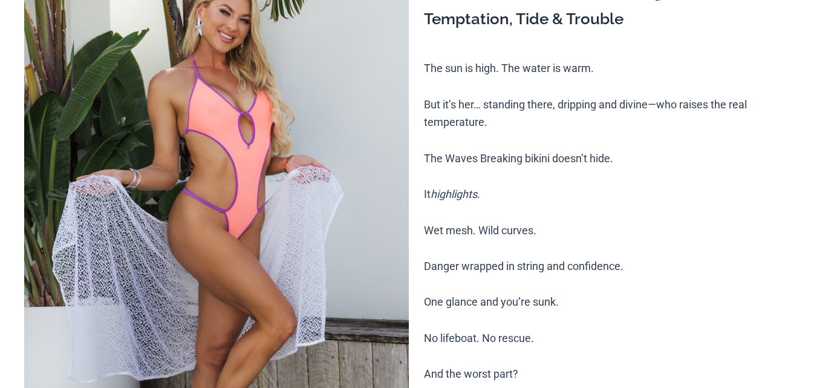
scroll to position [176, 0]
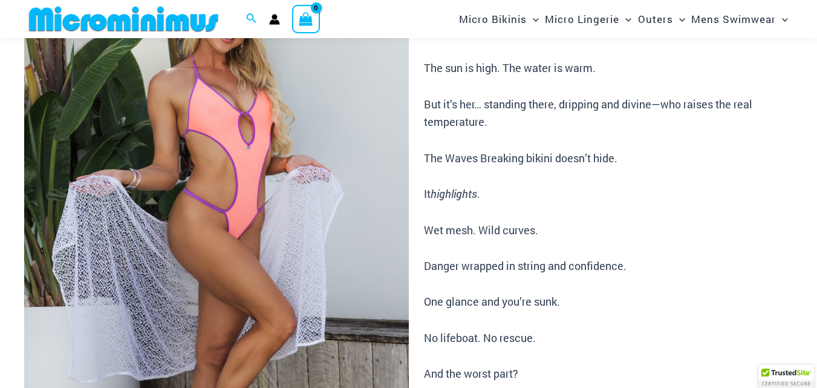
scroll to position [556, 0]
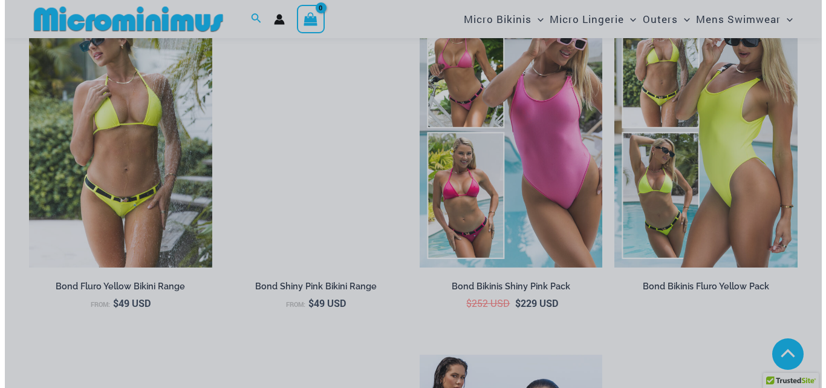
scroll to position [1304, 0]
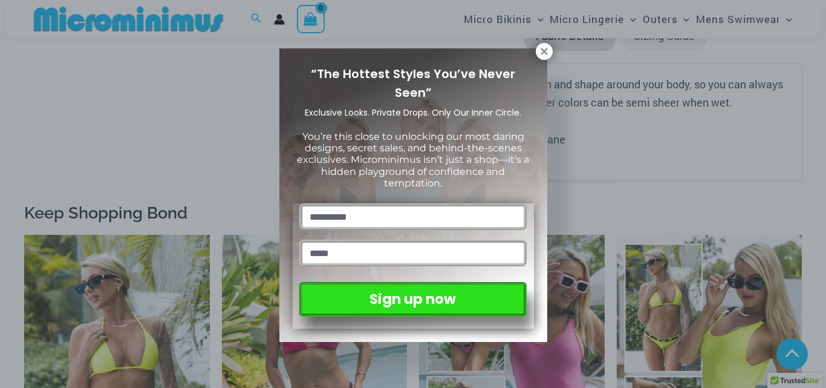
drag, startPoint x: 821, startPoint y: 74, endPoint x: 826, endPoint y: 125, distance: 51.0
click at [542, 48] on icon at bounding box center [544, 51] width 11 height 11
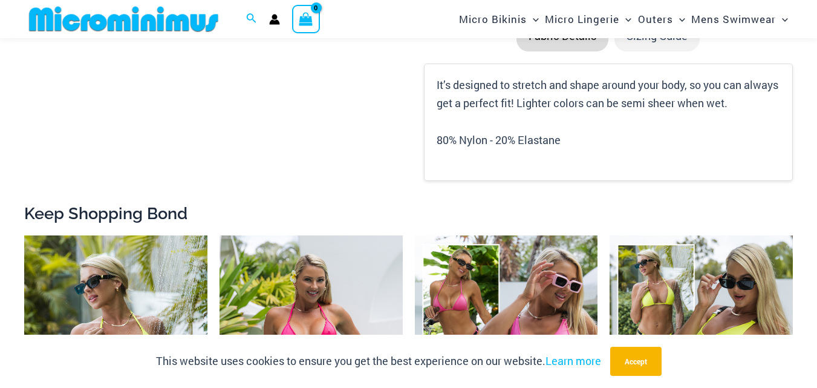
scroll to position [1340, 0]
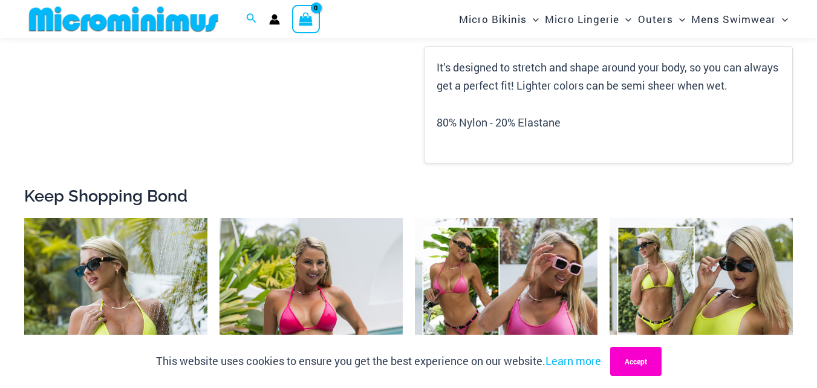
click at [643, 367] on button "Accept" at bounding box center [635, 361] width 51 height 29
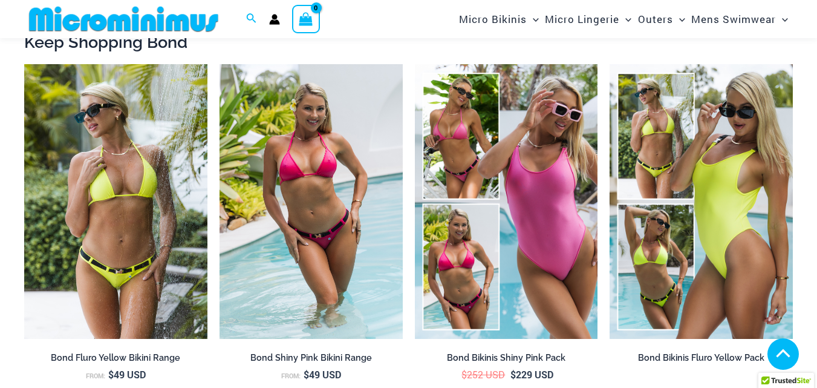
scroll to position [1485, 0]
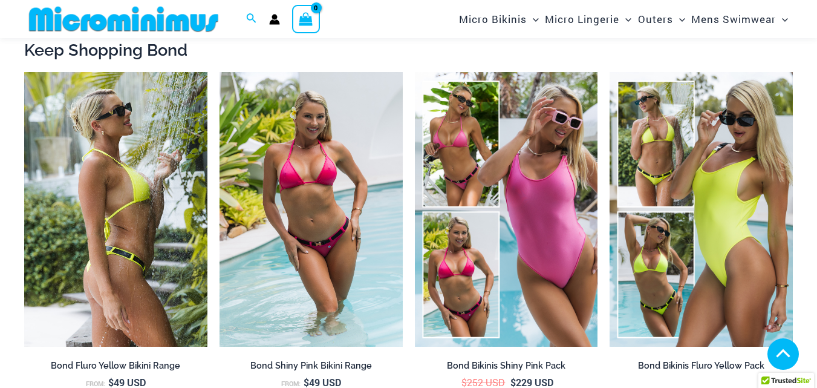
click at [144, 174] on img at bounding box center [115, 209] width 183 height 275
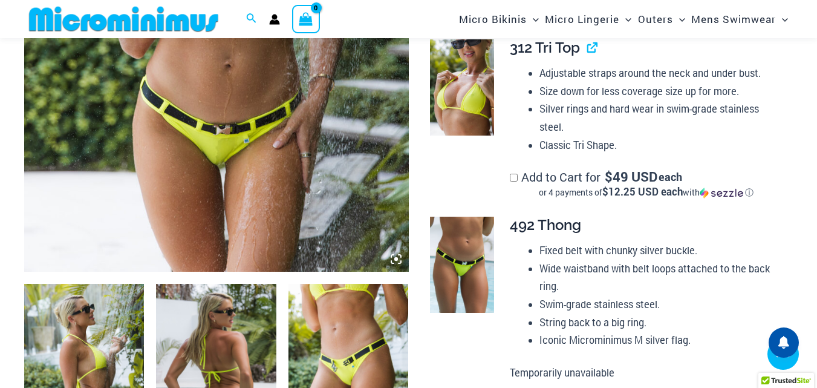
scroll to position [415, 0]
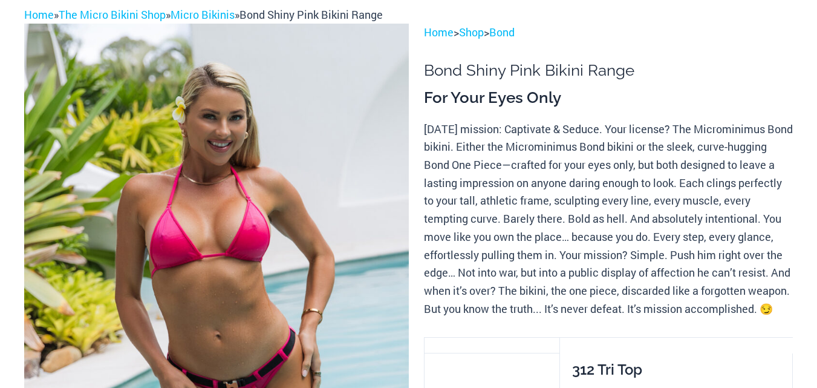
scroll to position [419, 0]
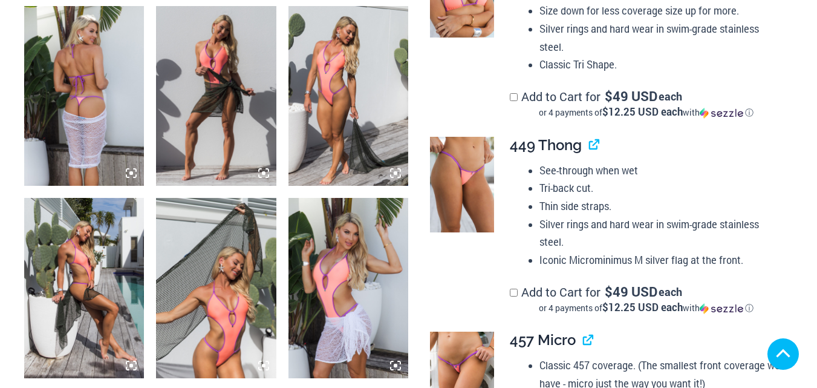
scroll to position [915, 0]
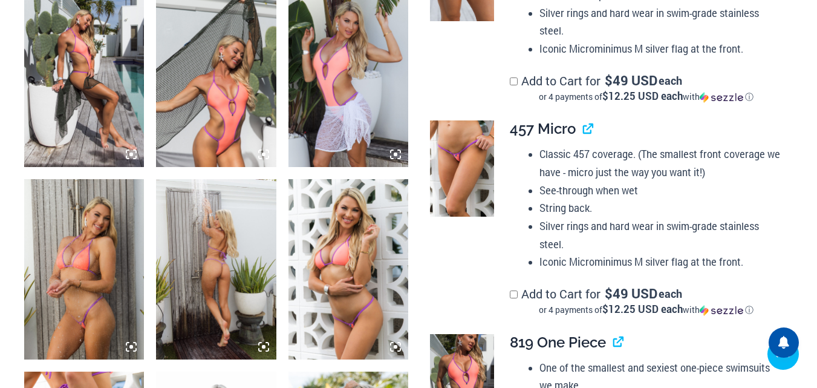
scroll to position [827, 0]
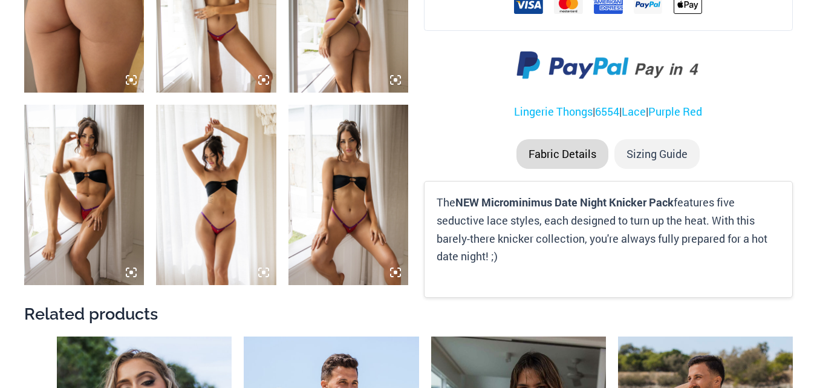
scroll to position [435, 0]
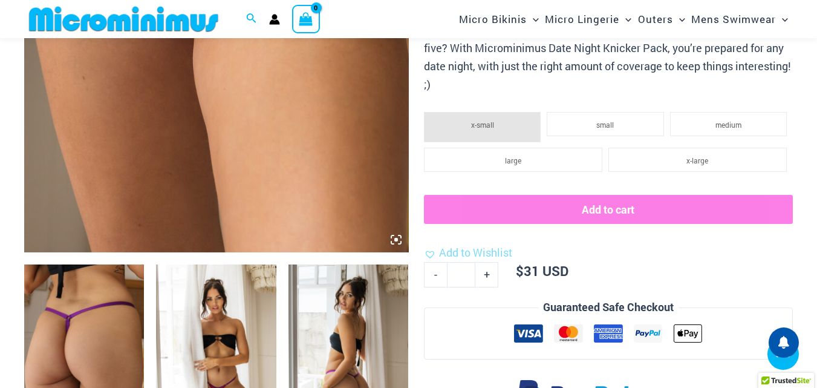
drag, startPoint x: 334, startPoint y: 186, endPoint x: 400, endPoint y: 218, distance: 74.1
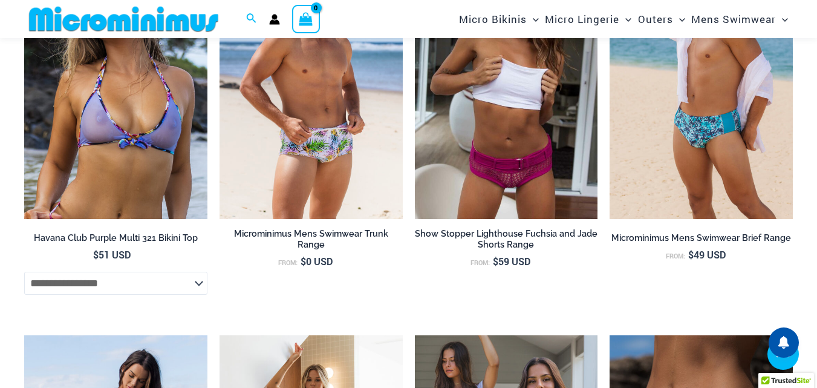
scroll to position [1092, 0]
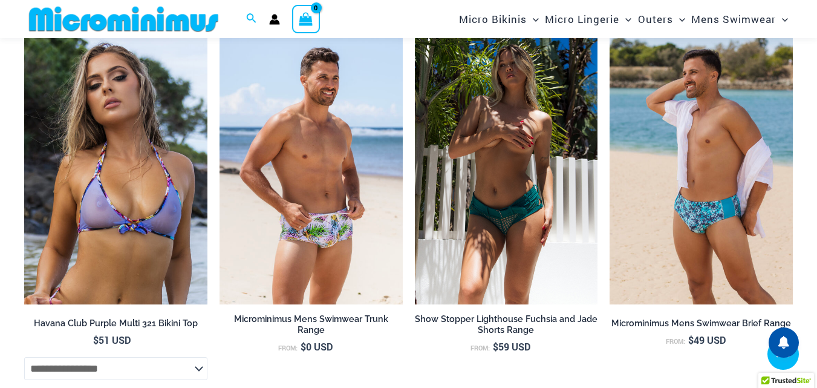
click at [519, 189] on img at bounding box center [506, 167] width 183 height 275
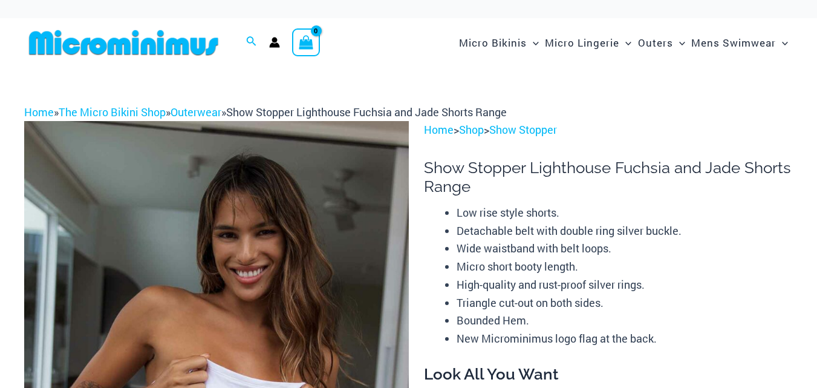
scroll to position [50, 0]
